Goal: Find specific page/section: Find specific page/section

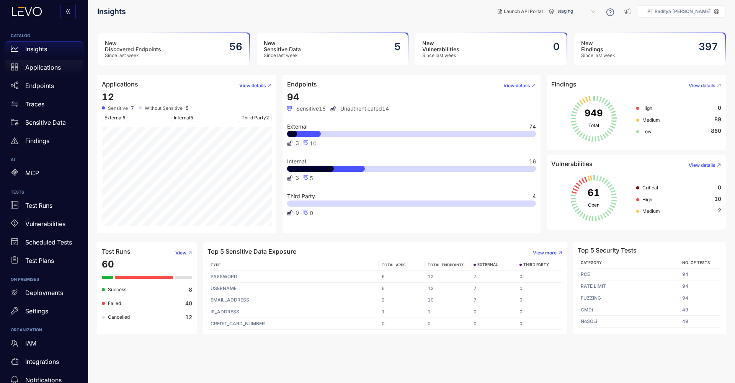
click at [51, 66] on p "Applications" at bounding box center [43, 67] width 36 height 7
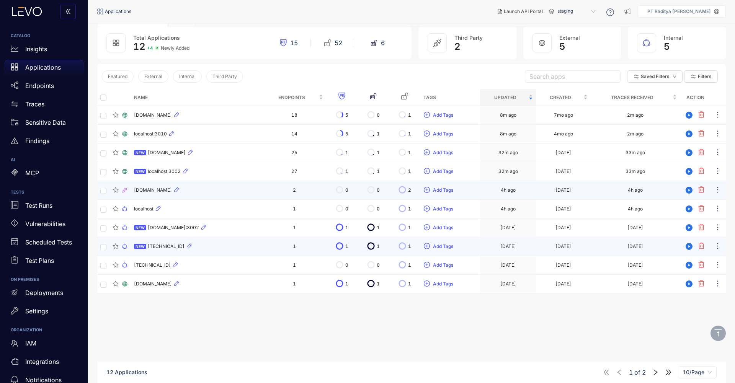
scroll to position [55, 0]
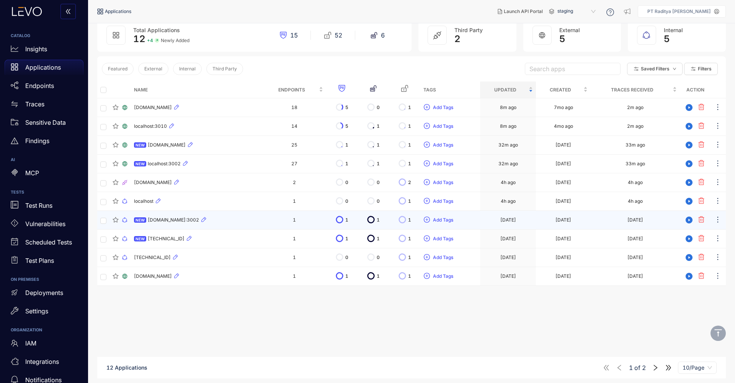
click at [257, 221] on div "NEW [DOMAIN_NAME]:3002" at bounding box center [197, 219] width 126 height 9
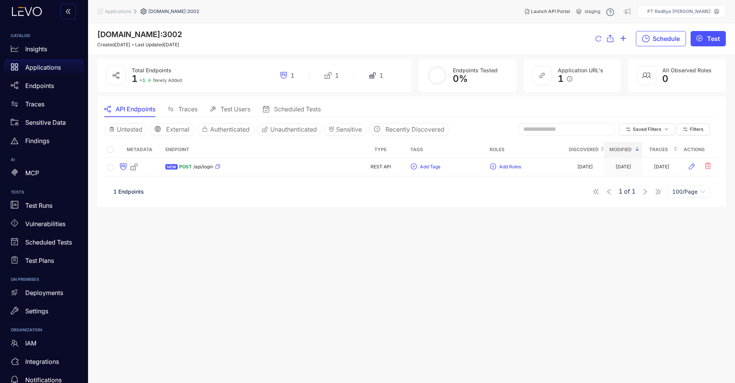
drag, startPoint x: 127, startPoint y: 14, endPoint x: 132, endPoint y: 19, distance: 6.8
click at [127, 14] on span "Applications" at bounding box center [118, 11] width 26 height 5
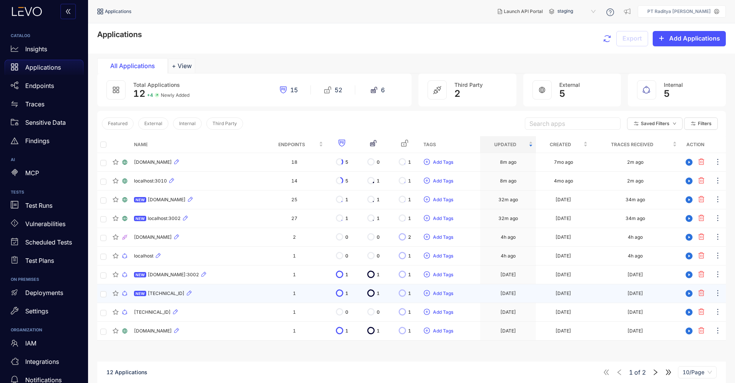
scroll to position [55, 0]
